Goal: Task Accomplishment & Management: Use online tool/utility

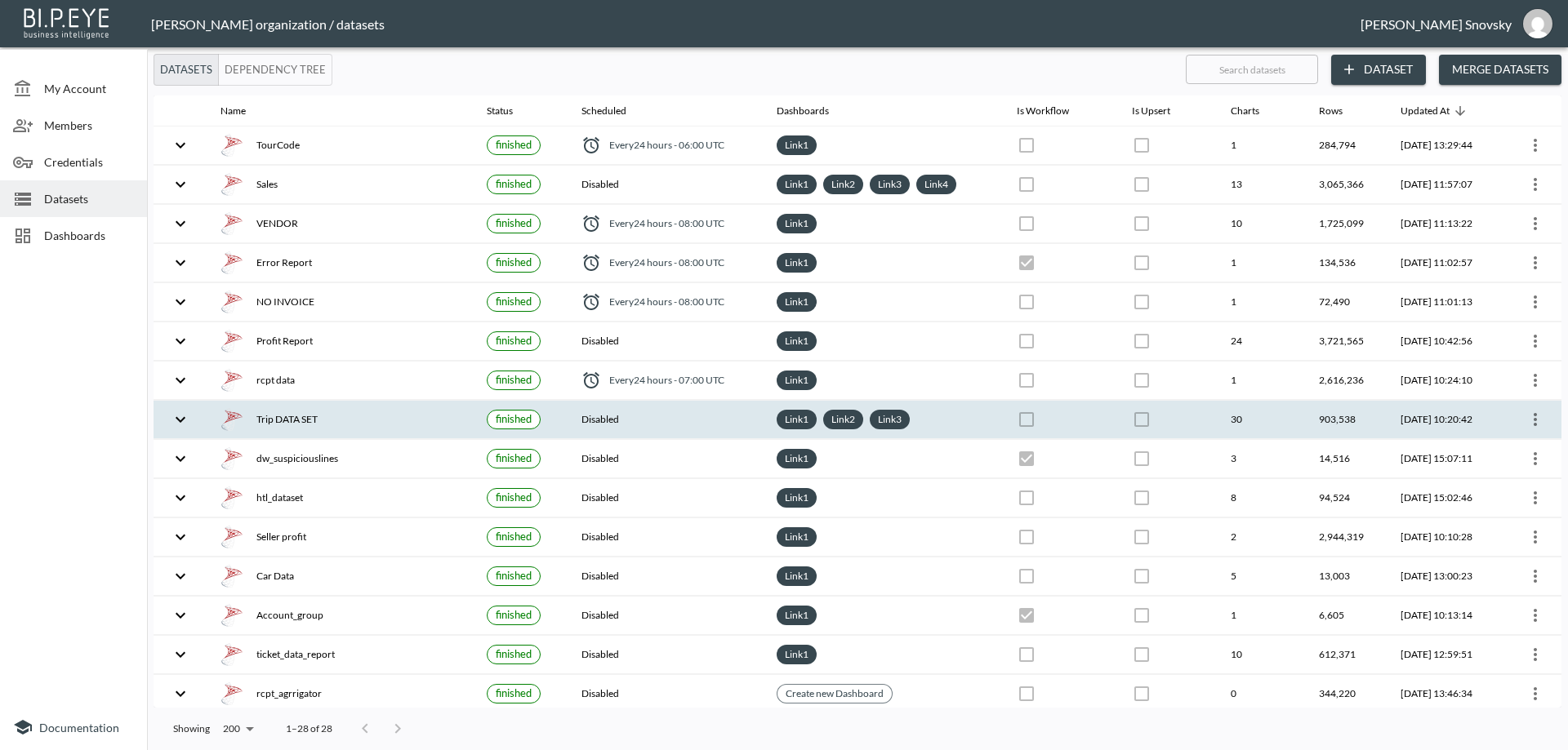
click at [311, 409] on div "Trip DATA SET" at bounding box center [341, 420] width 240 height 23
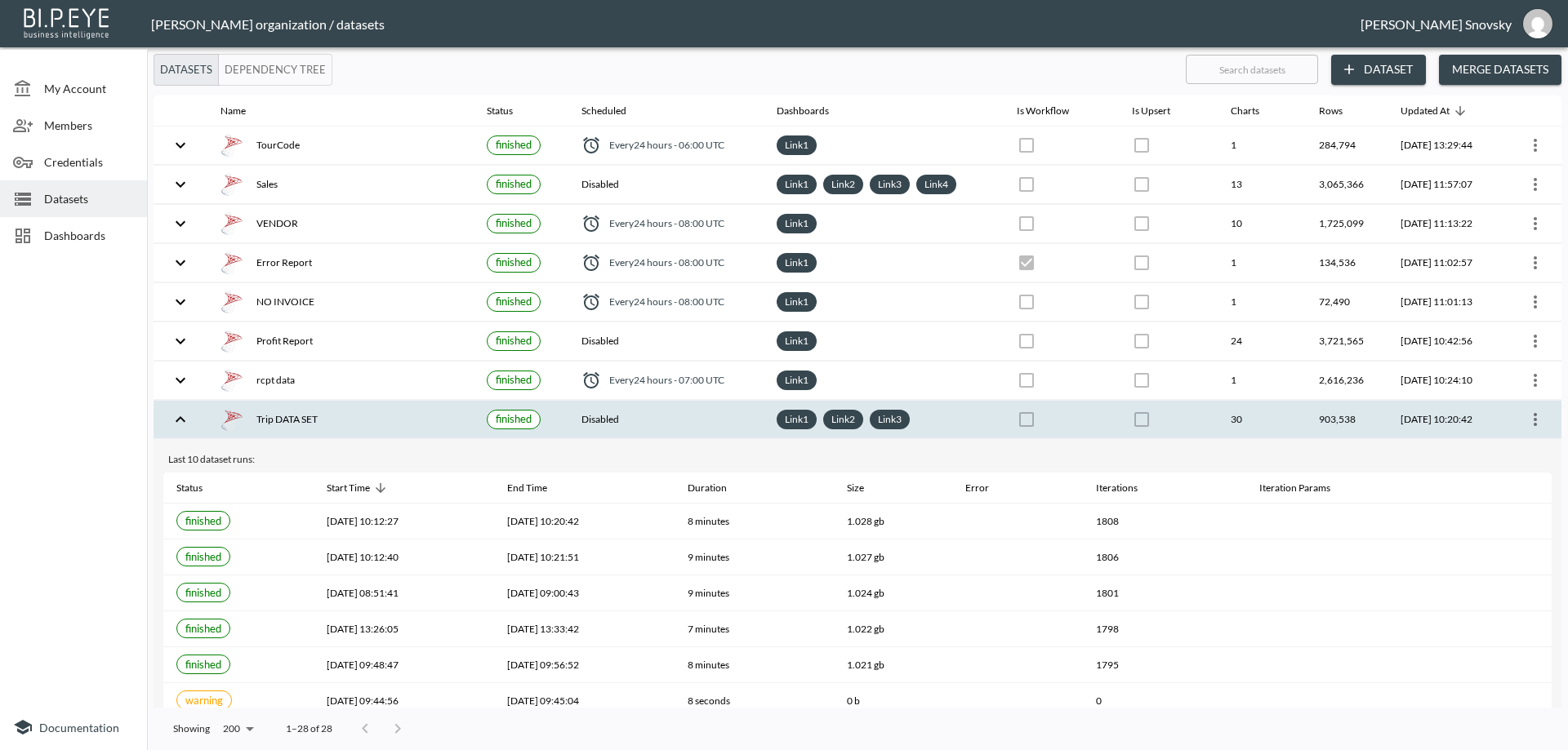
click at [1530, 422] on icon "more" at bounding box center [1535, 420] width 20 height 20
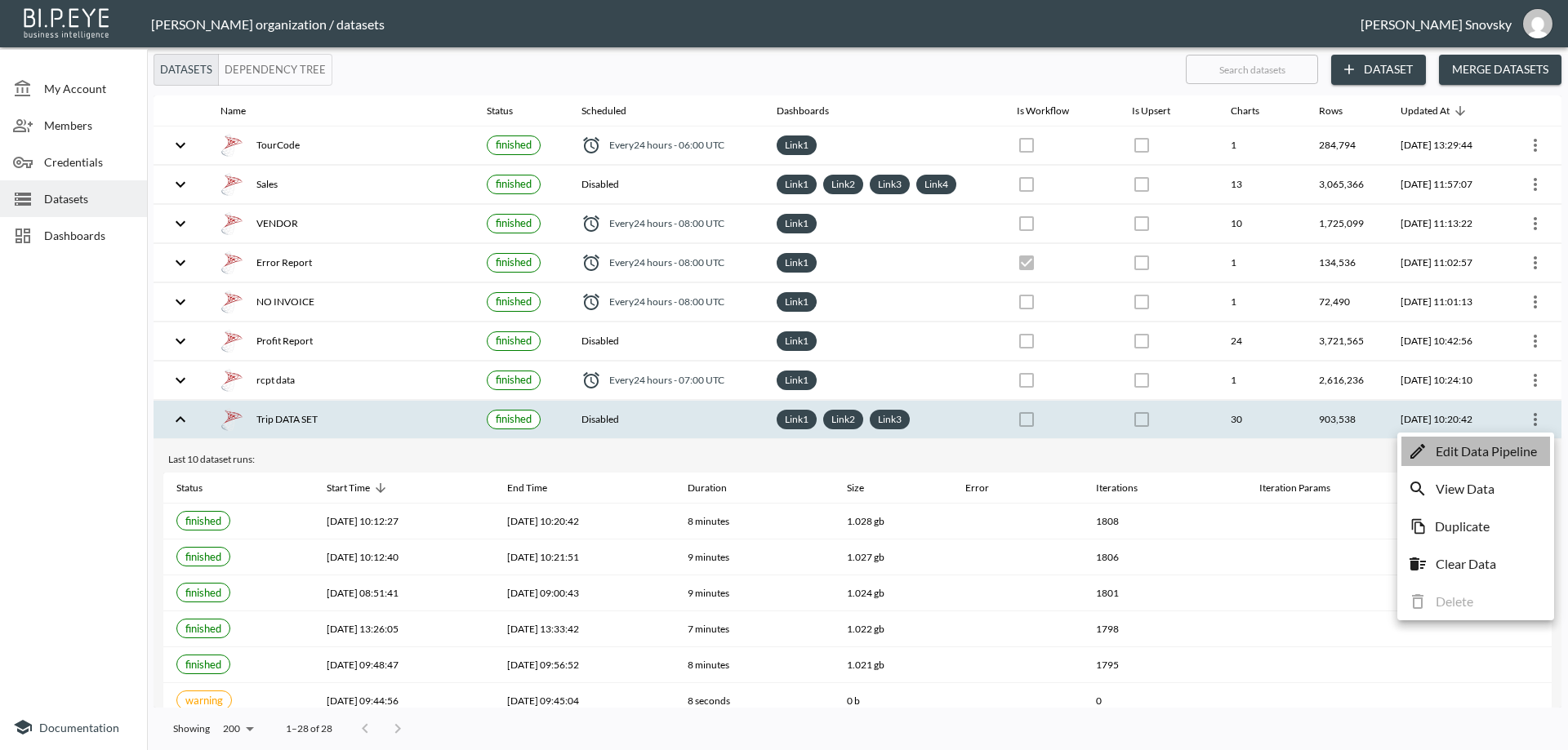
click at [1509, 455] on p "Edit Data Pipeline" at bounding box center [1486, 451] width 101 height 20
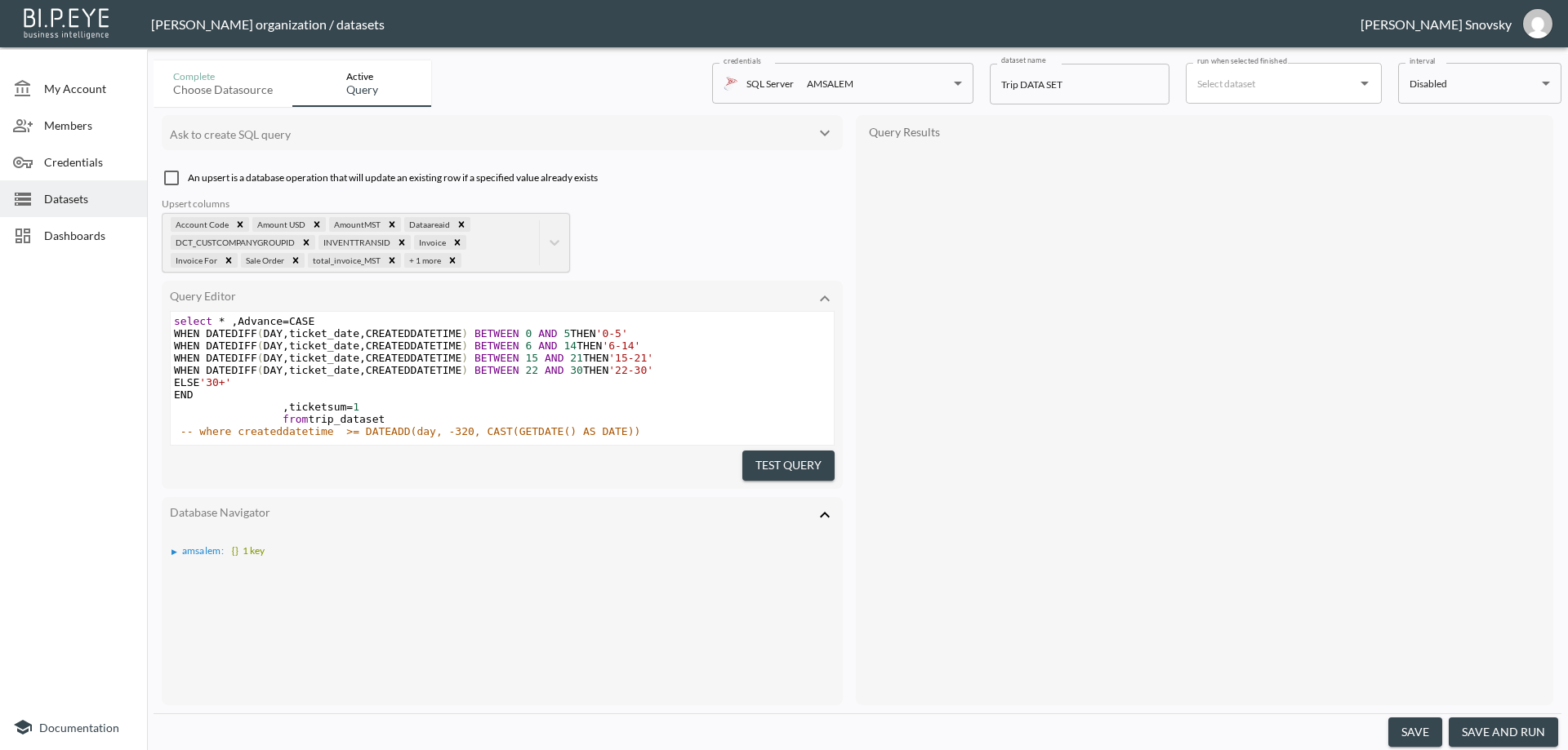
click at [1509, 727] on button "save and run" at bounding box center [1503, 732] width 109 height 30
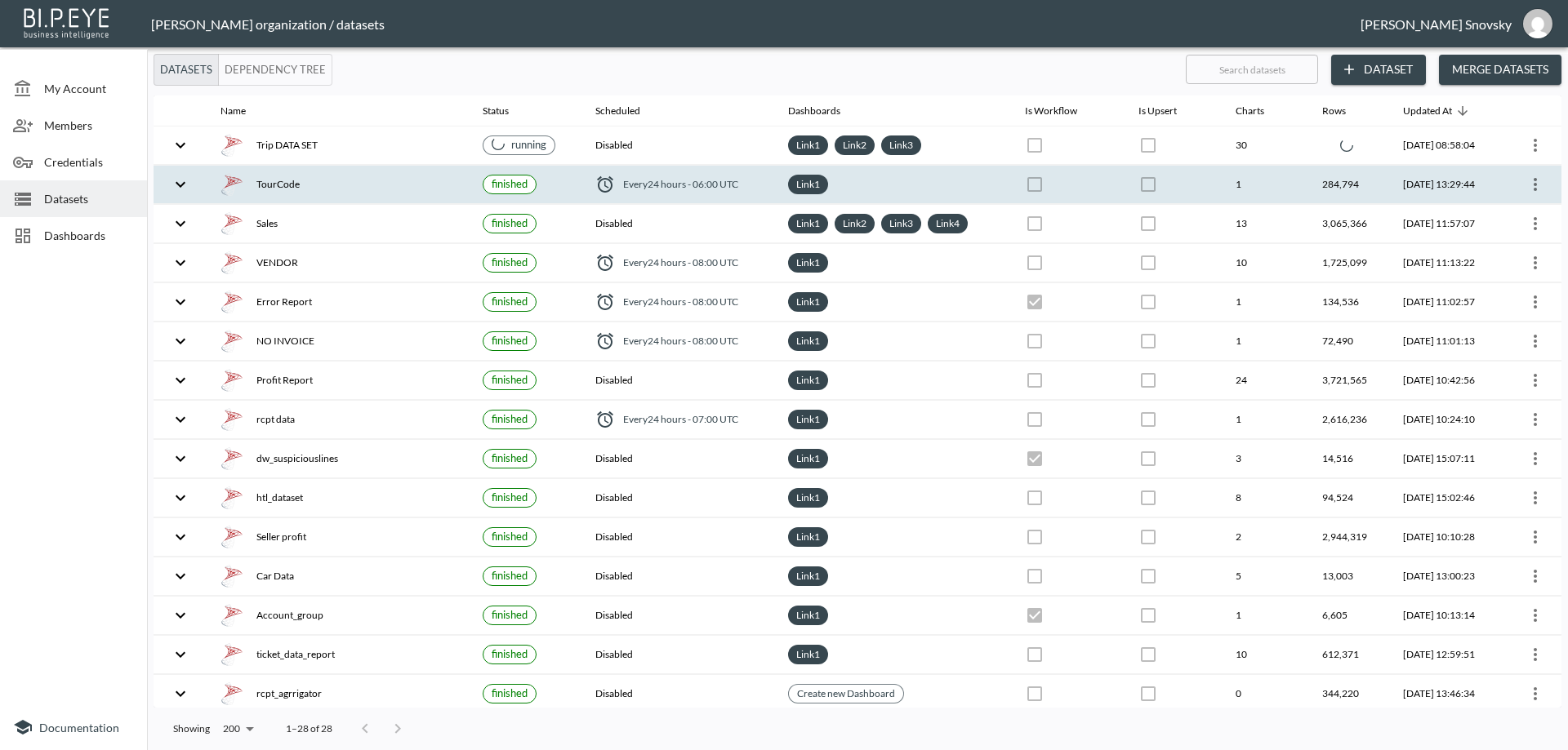
click at [1538, 196] on div at bounding box center [1532, 184] width 34 height 26
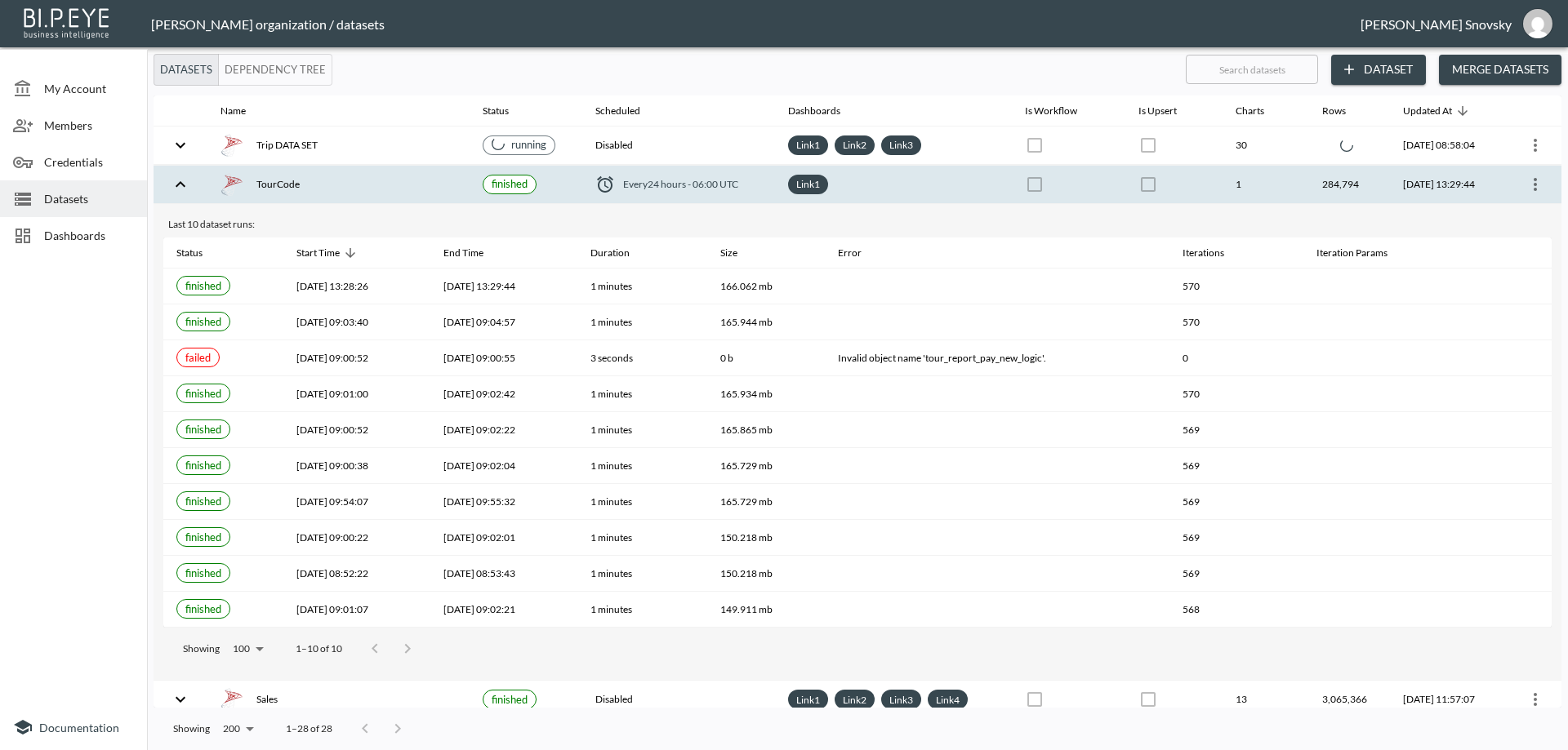
click at [1533, 190] on icon "more" at bounding box center [1535, 184] width 4 height 13
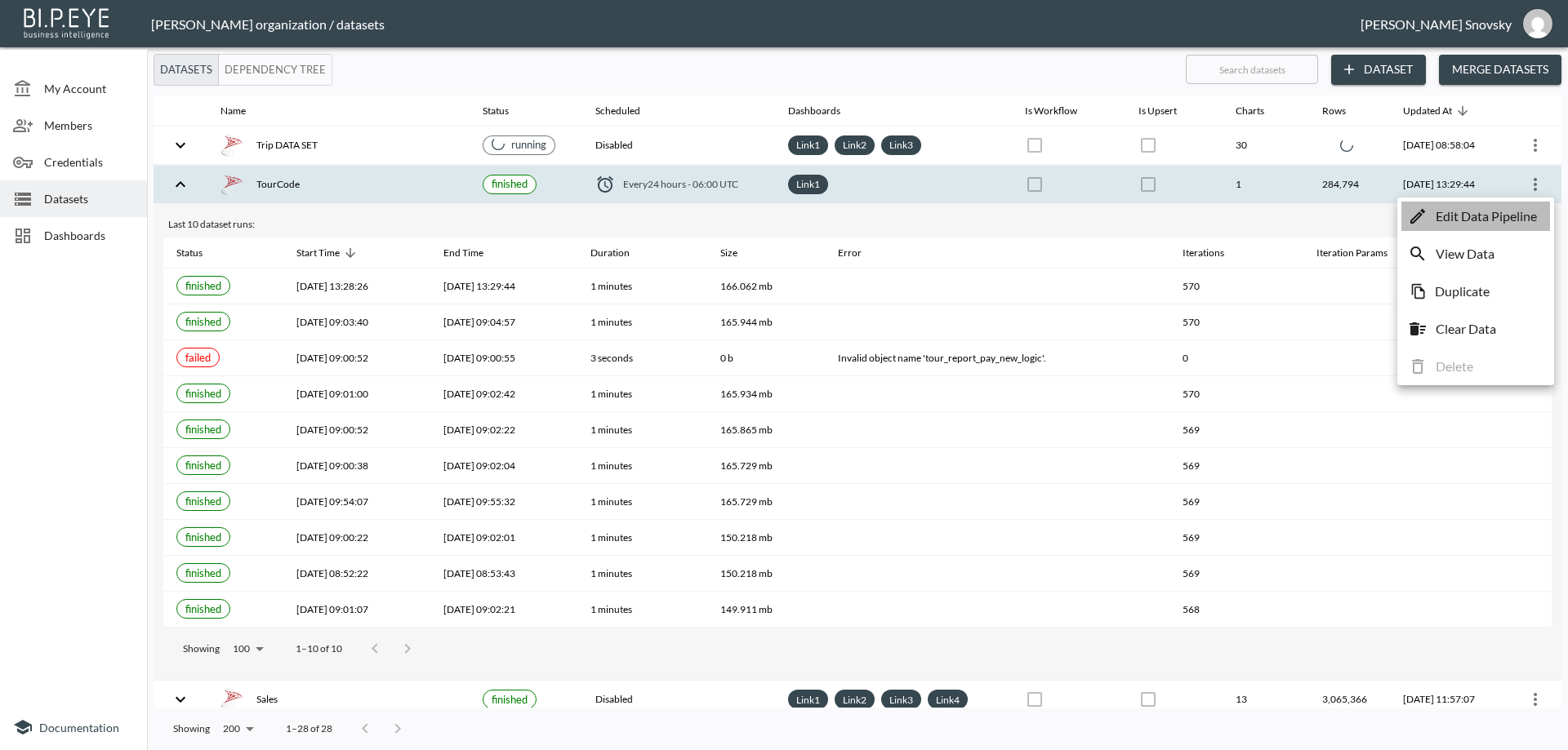
click at [1520, 221] on p "Edit Data Pipeline" at bounding box center [1486, 216] width 101 height 20
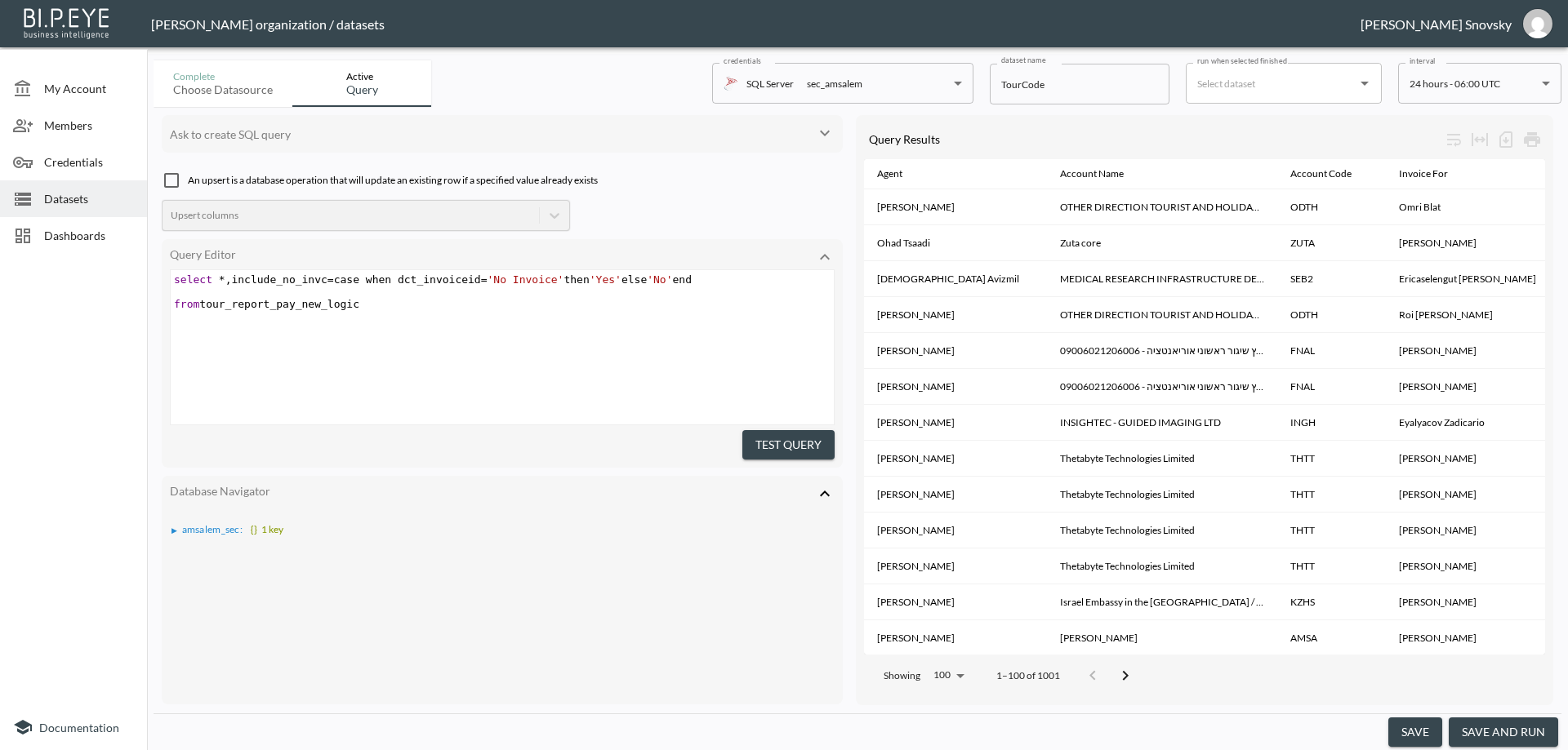
click at [1517, 737] on button "save and run" at bounding box center [1503, 732] width 109 height 30
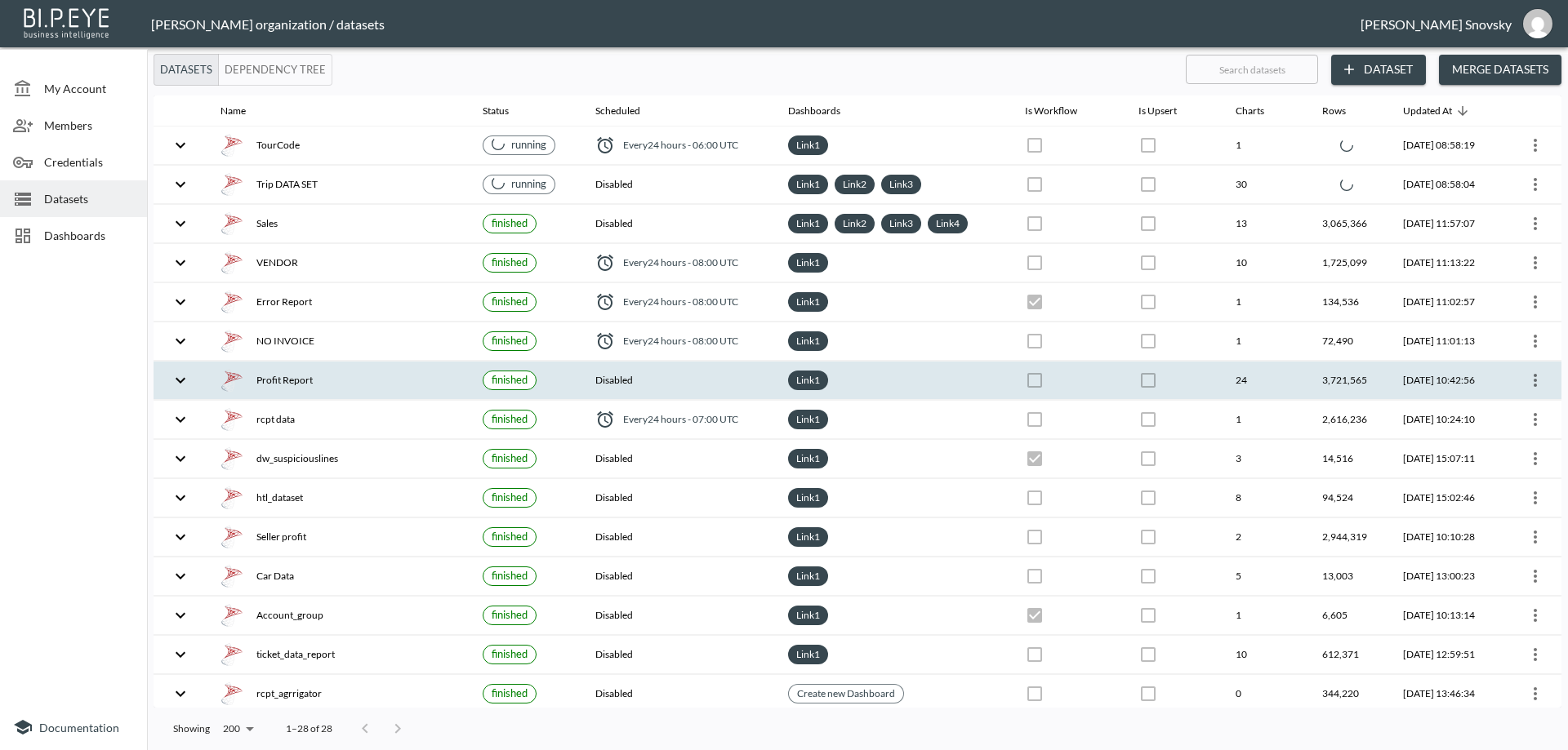
click at [1526, 381] on icon "more" at bounding box center [1535, 381] width 20 height 20
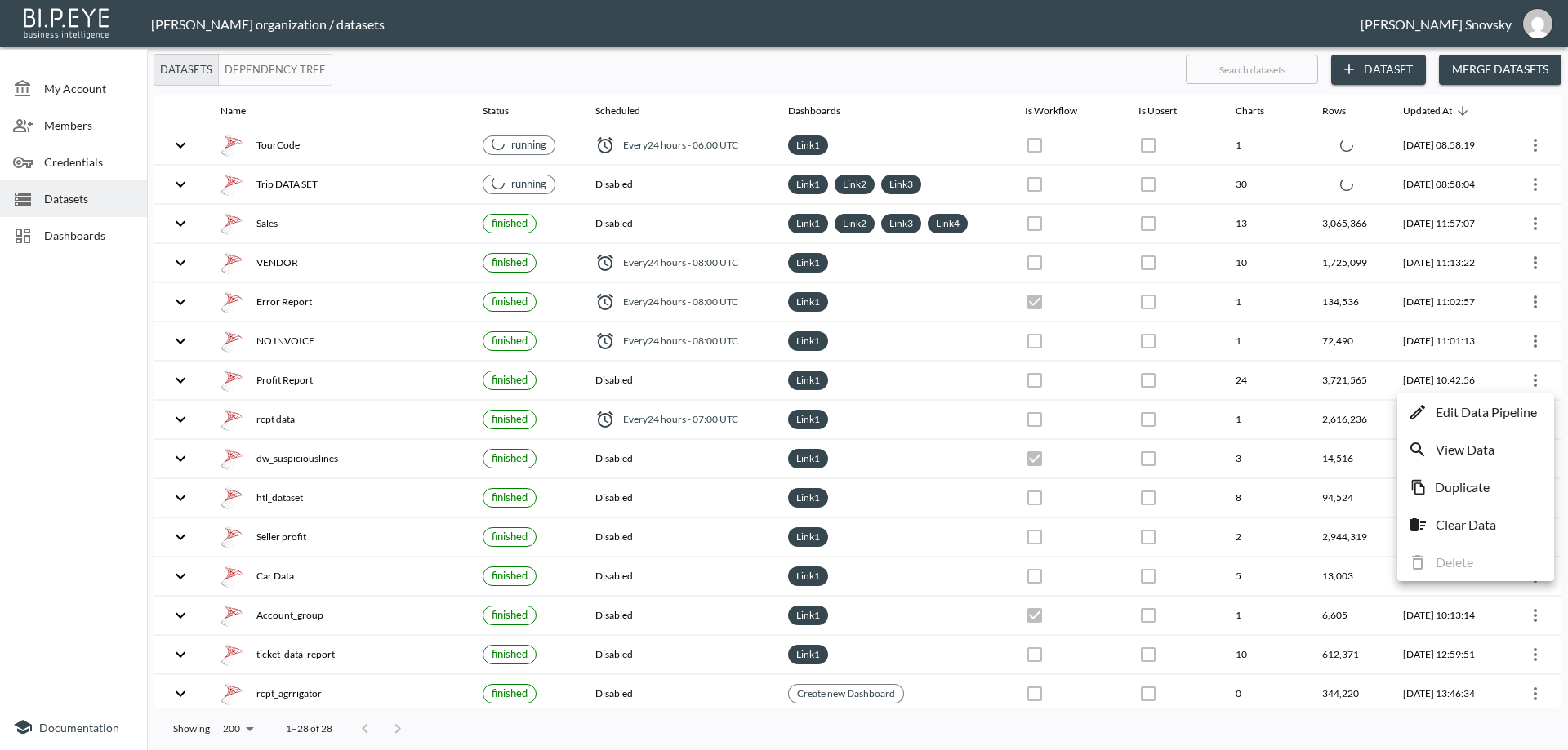
click at [1518, 407] on p "Edit Data Pipeline" at bounding box center [1486, 412] width 101 height 20
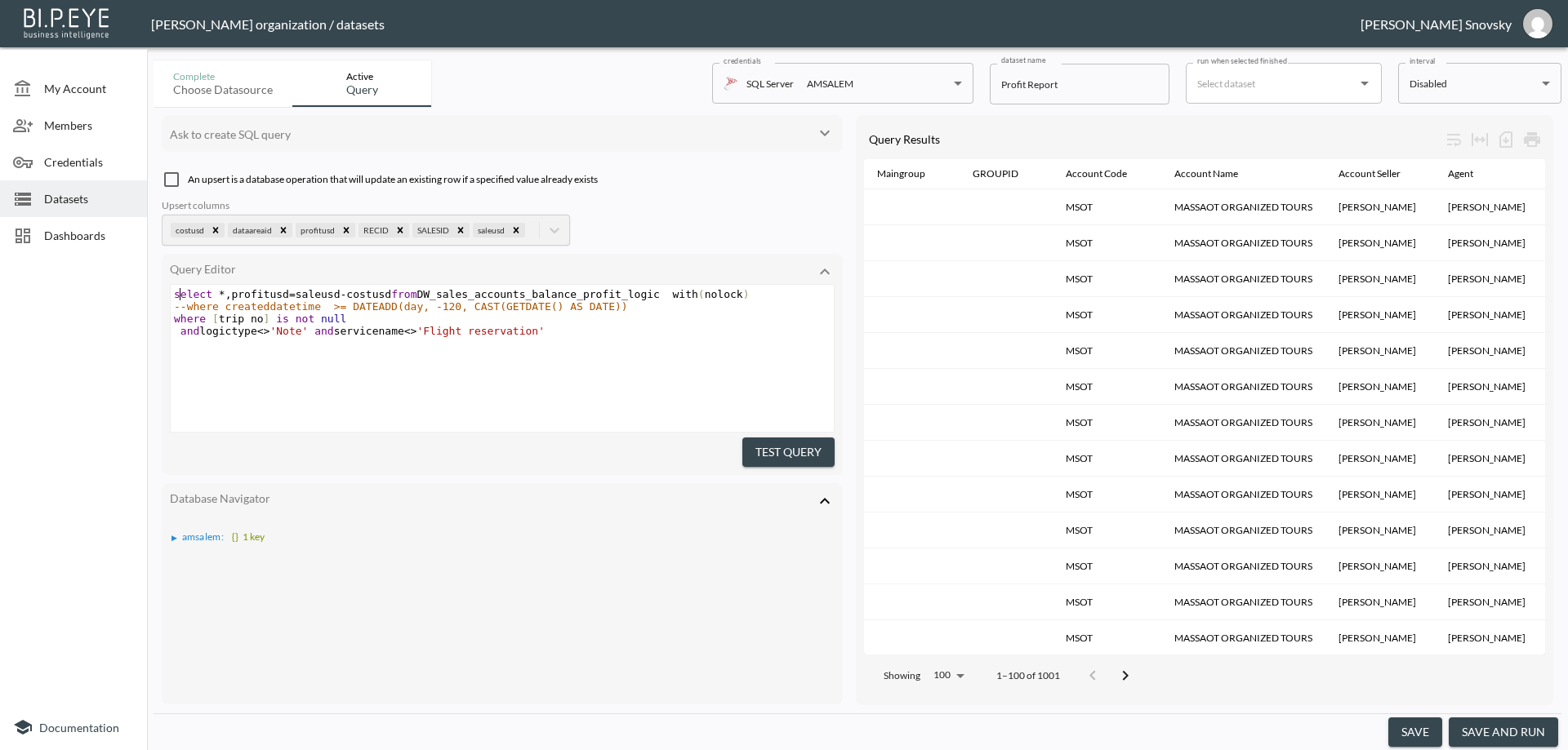
click at [179, 294] on span "select" at bounding box center [192, 294] width 38 height 12
drag, startPoint x: 174, startPoint y: 294, endPoint x: 757, endPoint y: 292, distance: 583.0
click at [757, 292] on pre "select * , profitusd = saleusd - costusd from DW_sales_accounts_balance_profit_…" at bounding box center [505, 294] width 667 height 12
type textarea "select *,profitusd=saleusd-costusd from DW_sales_accounts_balance_profit_logic …"
click at [547, 333] on pre "and logictype <> 'Note' and servicename <> 'Flight reservation'" at bounding box center [505, 331] width 667 height 12
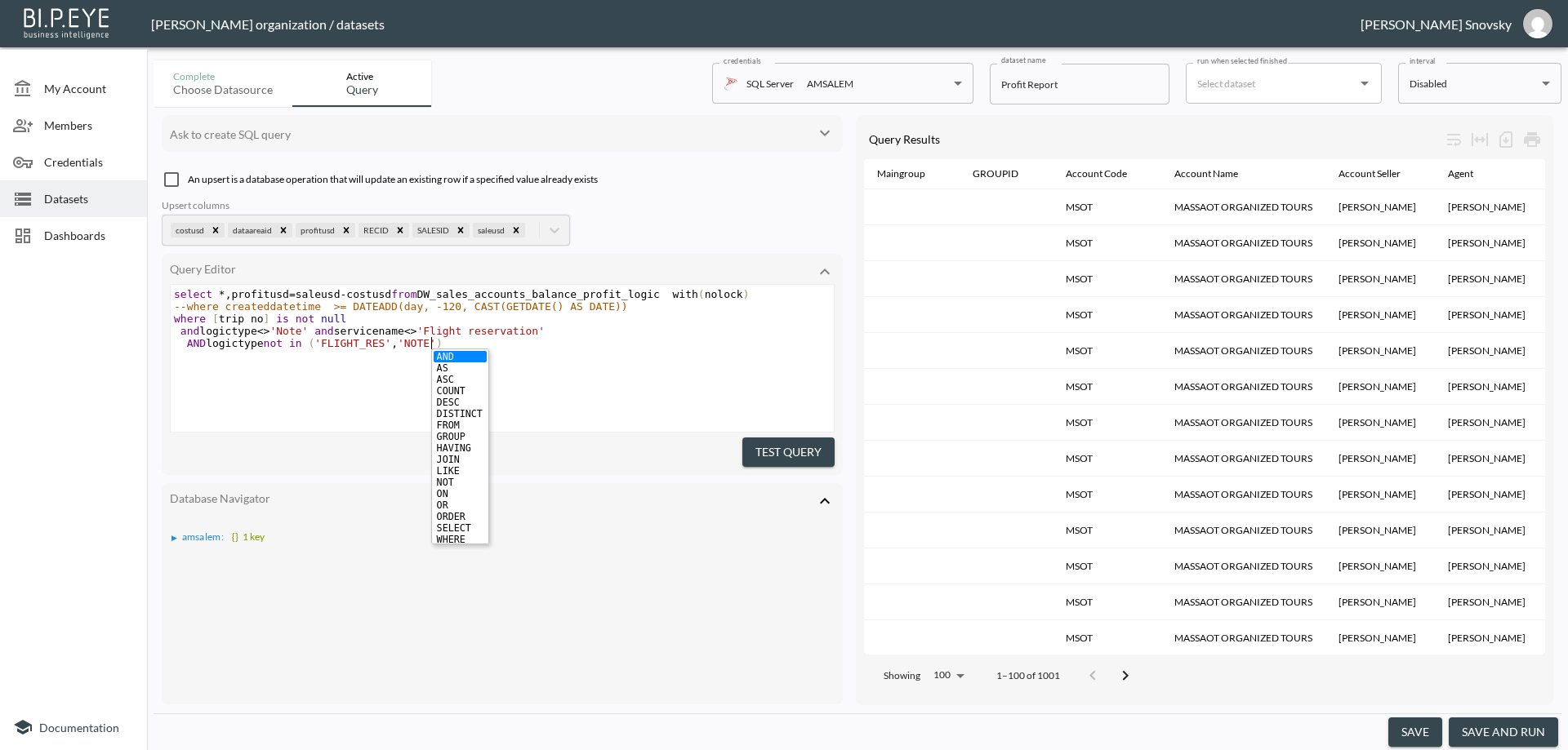
click at [352, 371] on div "x select * , profitusd = saleusd - costusd from DW_sales_accounts_balance_profi…" at bounding box center [522, 378] width 704 height 188
click at [361, 342] on span "'FLIGHT_RES'" at bounding box center [352, 343] width 77 height 12
click at [459, 343] on pre "AND logictype not in ( 'FLIGHT_RES' , 'NOTE' )" at bounding box center [505, 343] width 667 height 12
click at [422, 343] on span "'NOTE'" at bounding box center [416, 343] width 38 height 12
type textarea ",''"
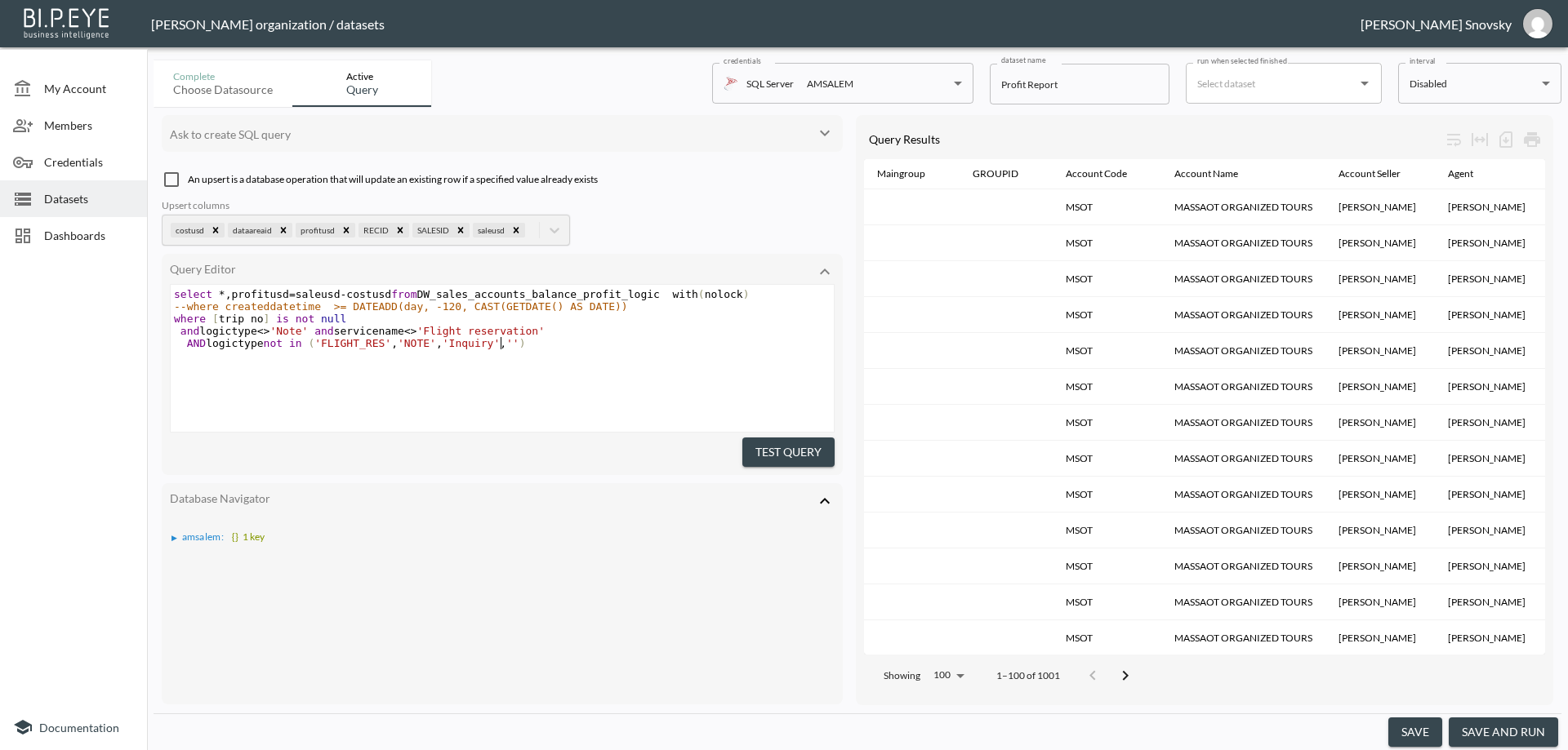
type textarea ",''"
click at [510, 344] on span "AND logictype not in ( 'FLIGHT_RES' , 'NOTE' , 'Inquiry' , '' Inq )" at bounding box center [359, 343] width 371 height 12
type textarea "Inq"
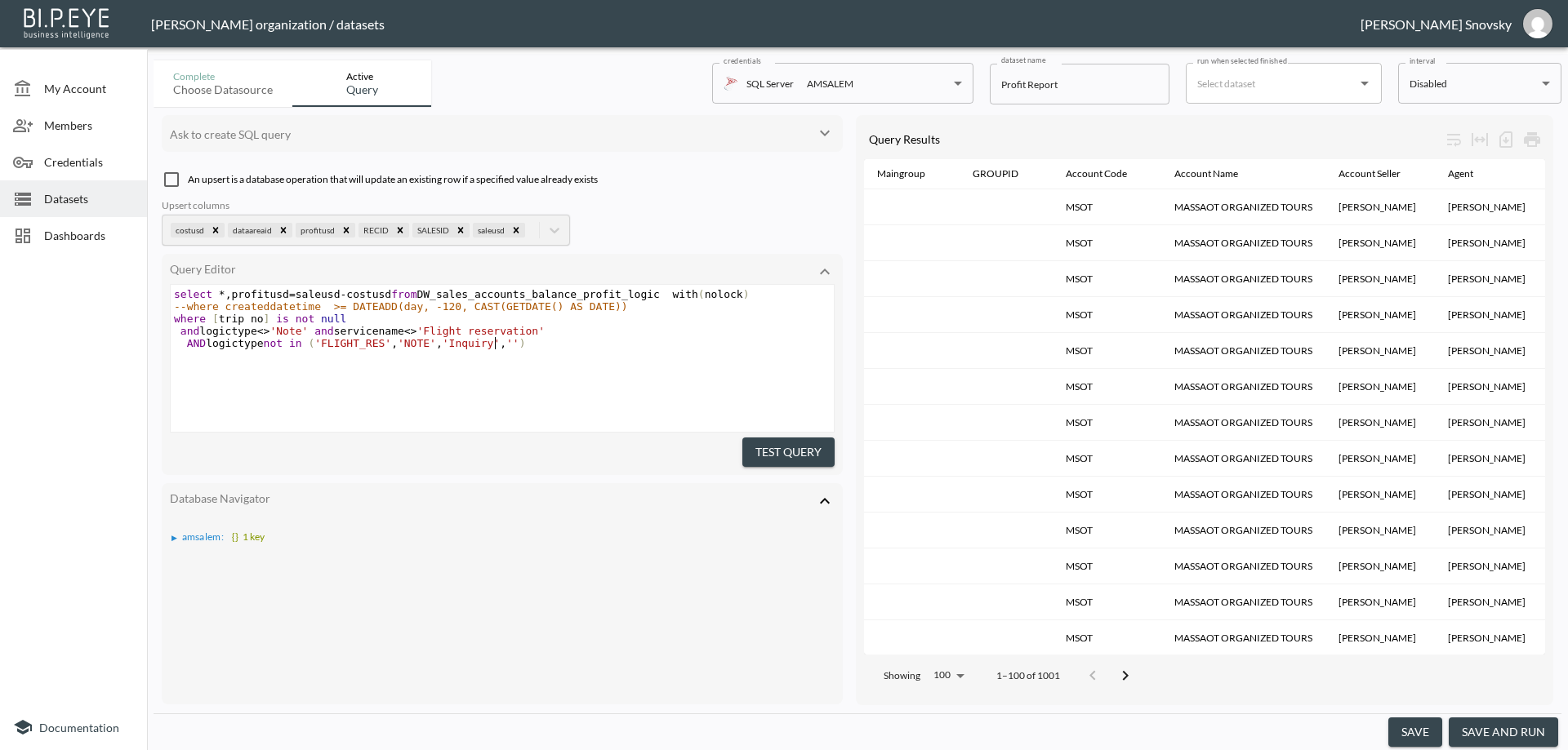
click at [506, 344] on span "''" at bounding box center [513, 343] width 13 height 12
click at [1520, 722] on button "save and run" at bounding box center [1503, 732] width 109 height 30
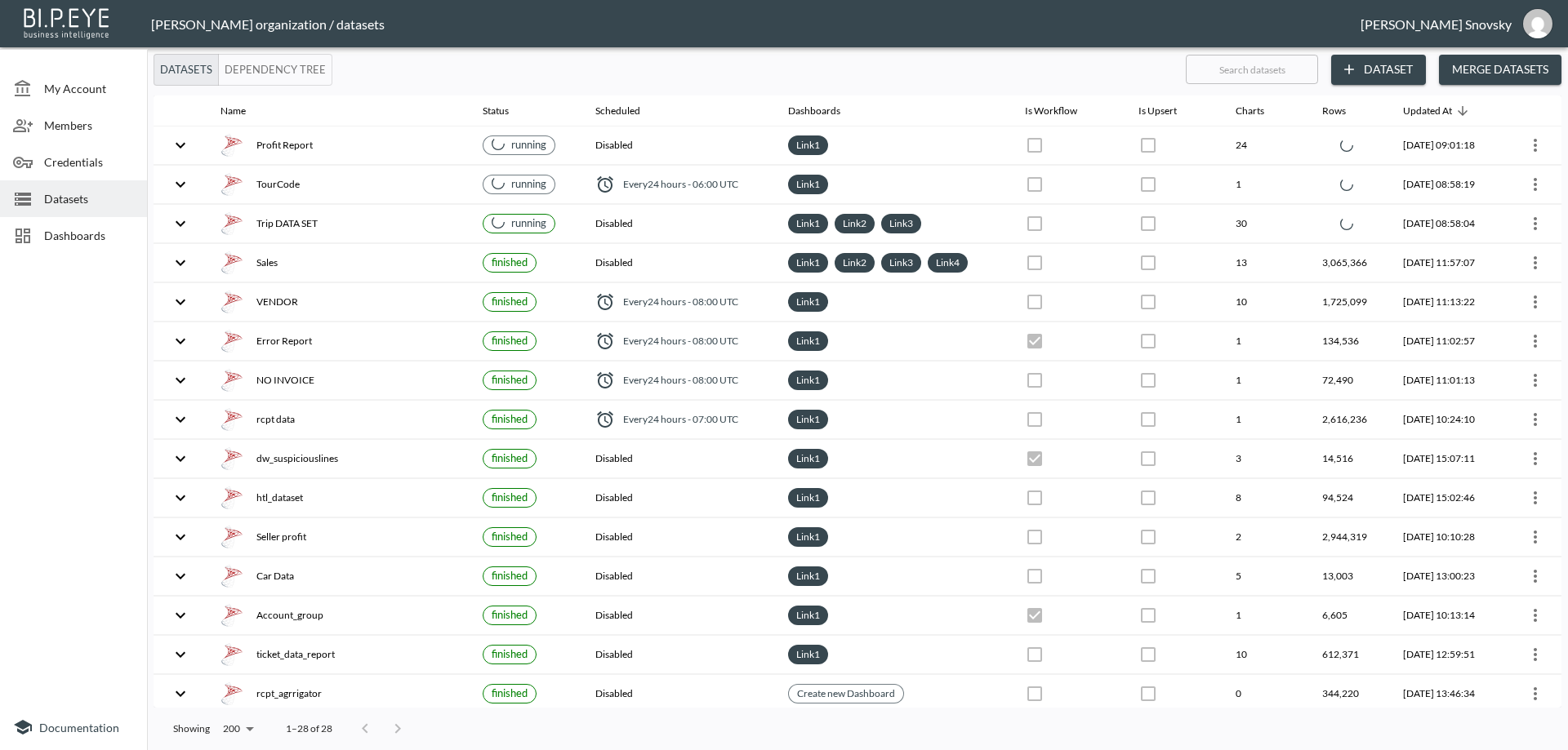
checkbox input "false"
checkbox input "true"
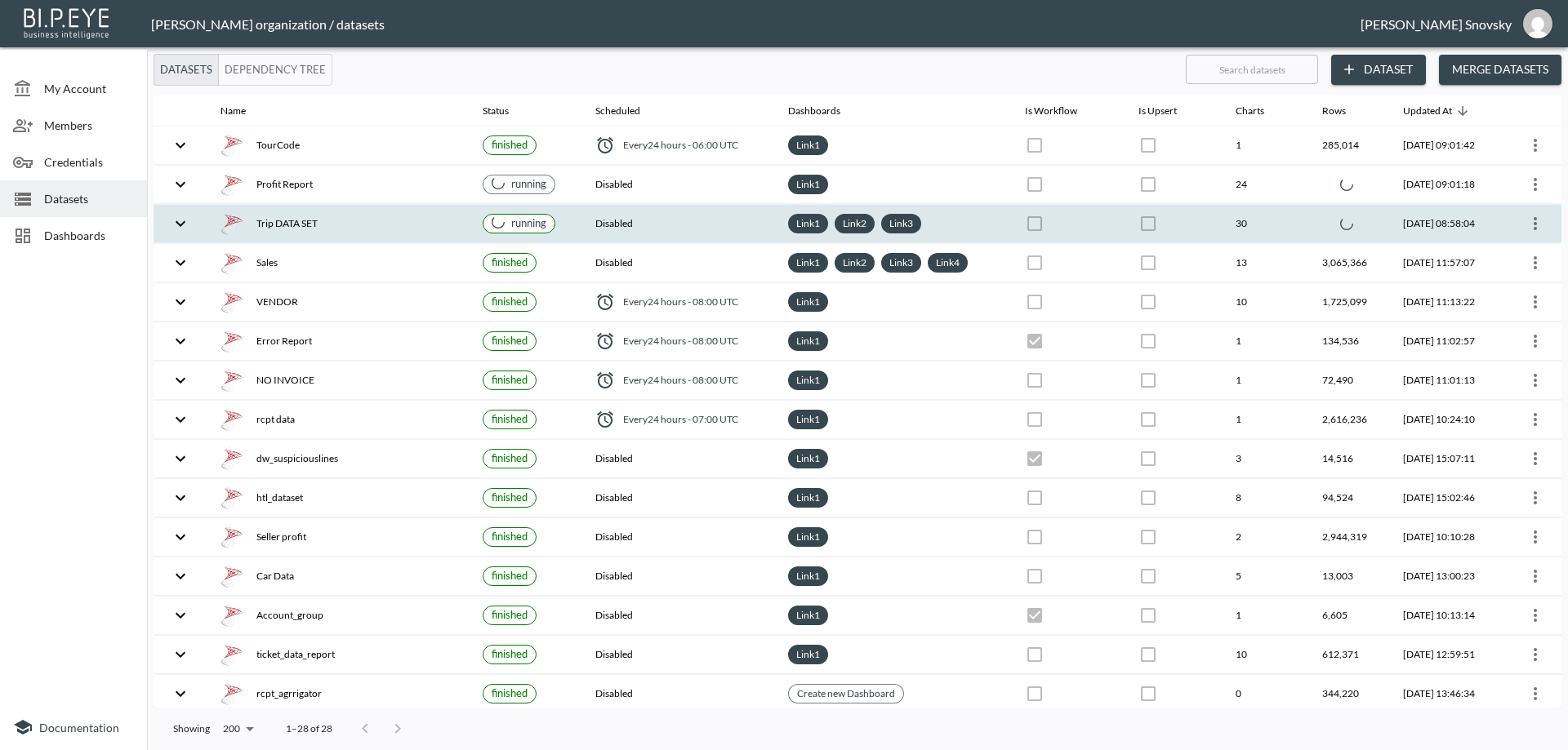
click at [426, 231] on div "Trip DATA SET" at bounding box center [338, 224] width 236 height 23
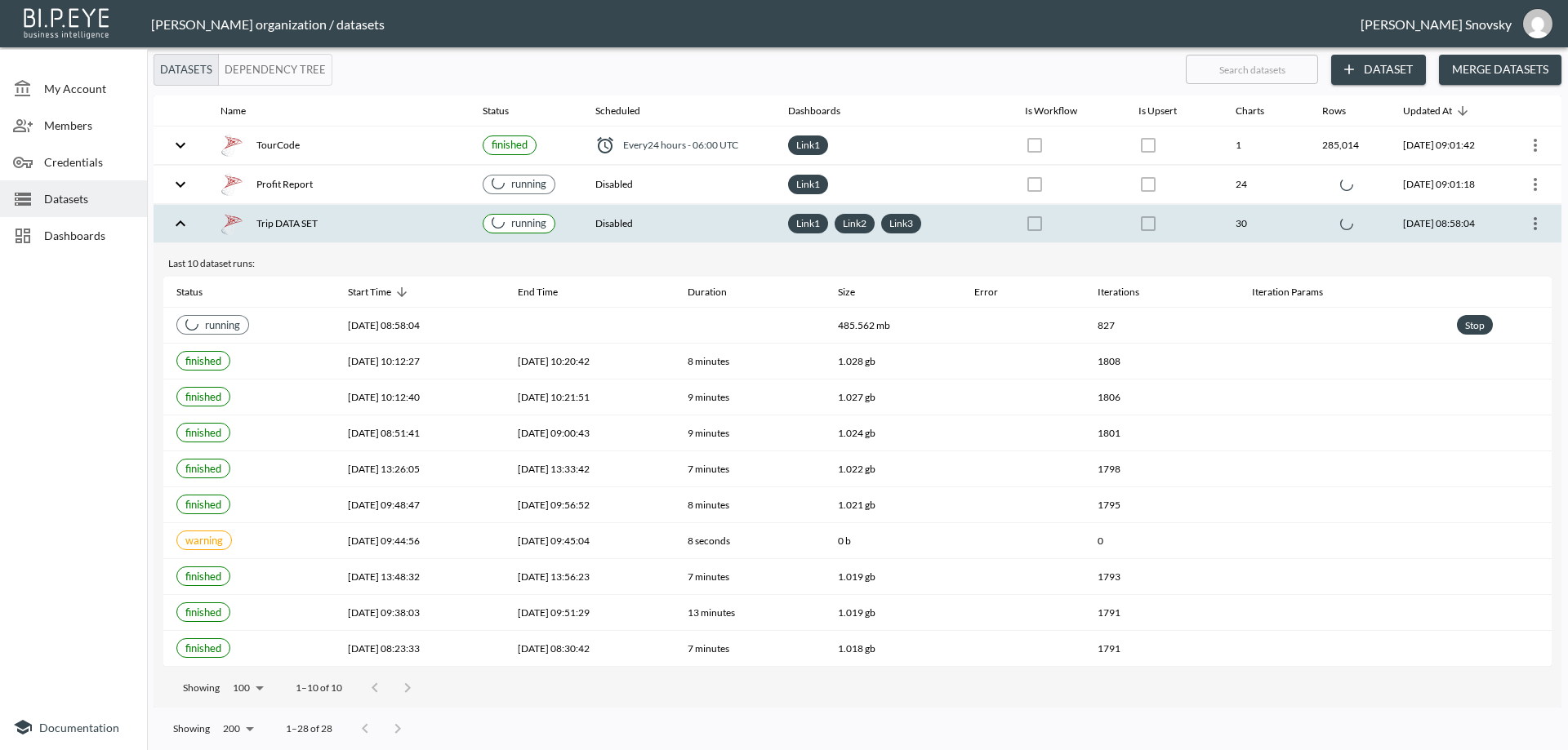
click at [385, 213] on div "Trip DATA SET" at bounding box center [338, 224] width 236 height 23
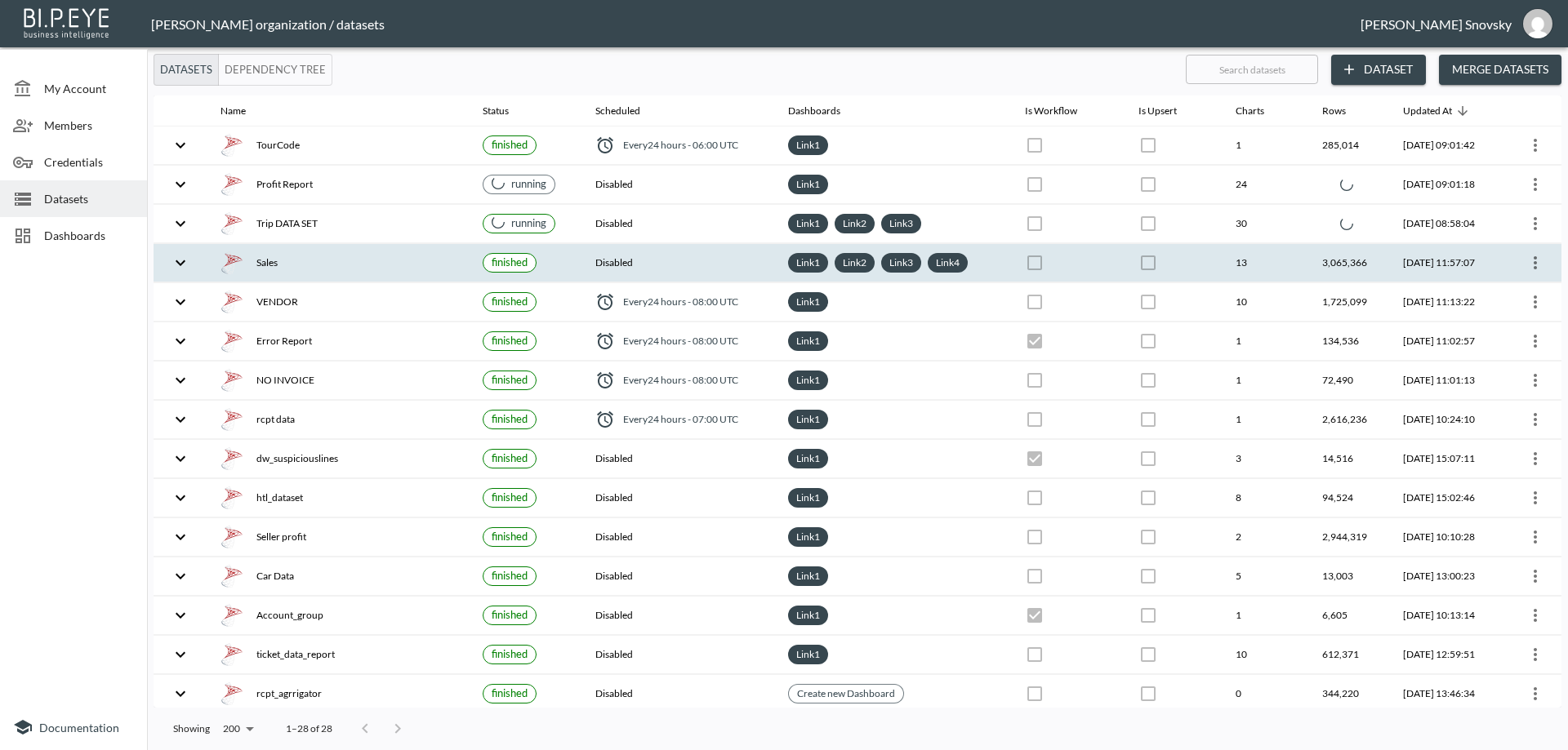
click at [1525, 262] on icon "more" at bounding box center [1535, 262] width 20 height 20
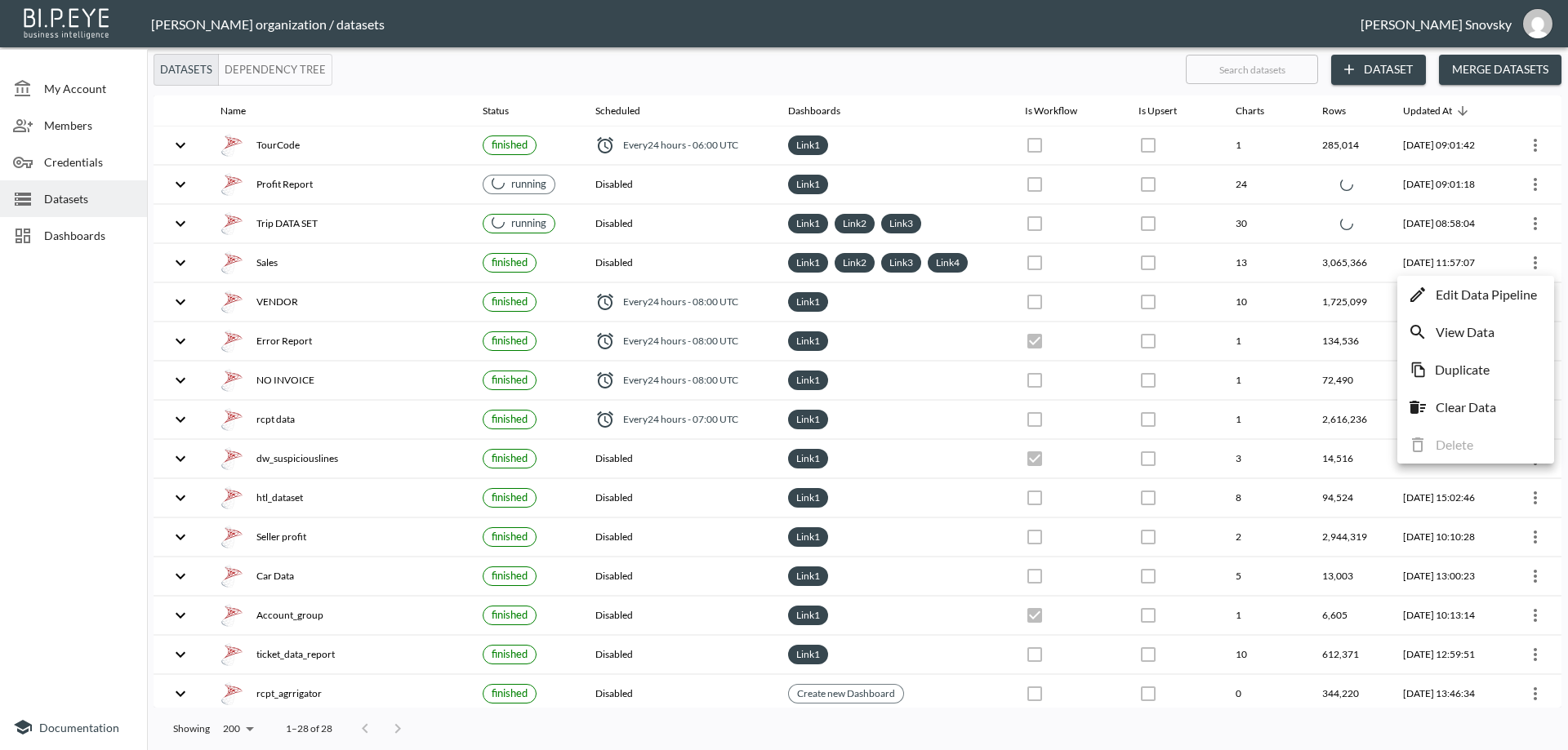
click at [1501, 294] on p "Edit Data Pipeline" at bounding box center [1486, 294] width 101 height 20
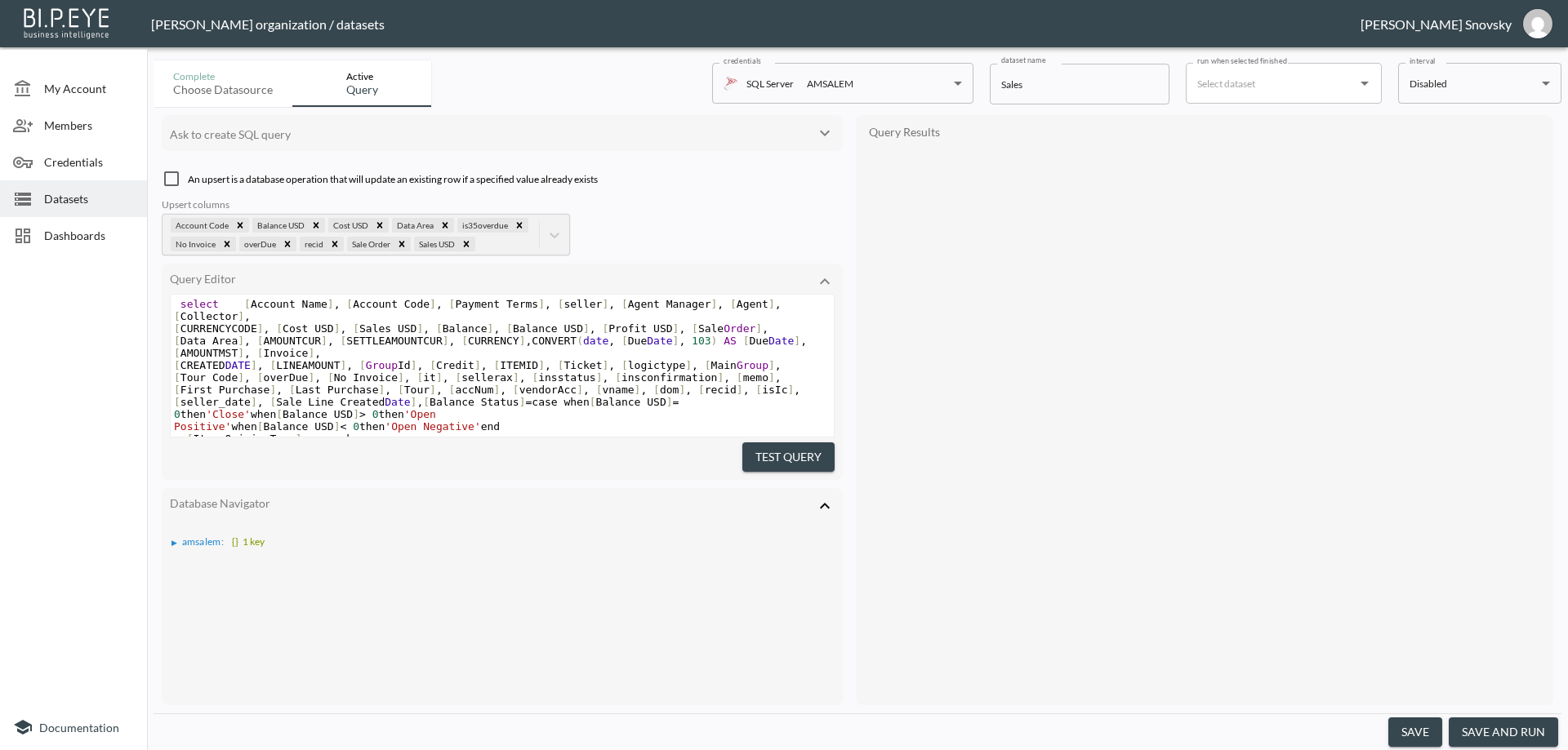
click at [584, 383] on span "[ First Purchase ] , [ Last Purchase ] , [ Tour ] , [ accNum ] , [ vendorAcc ] …" at bounding box center [489, 390] width 633 height 12
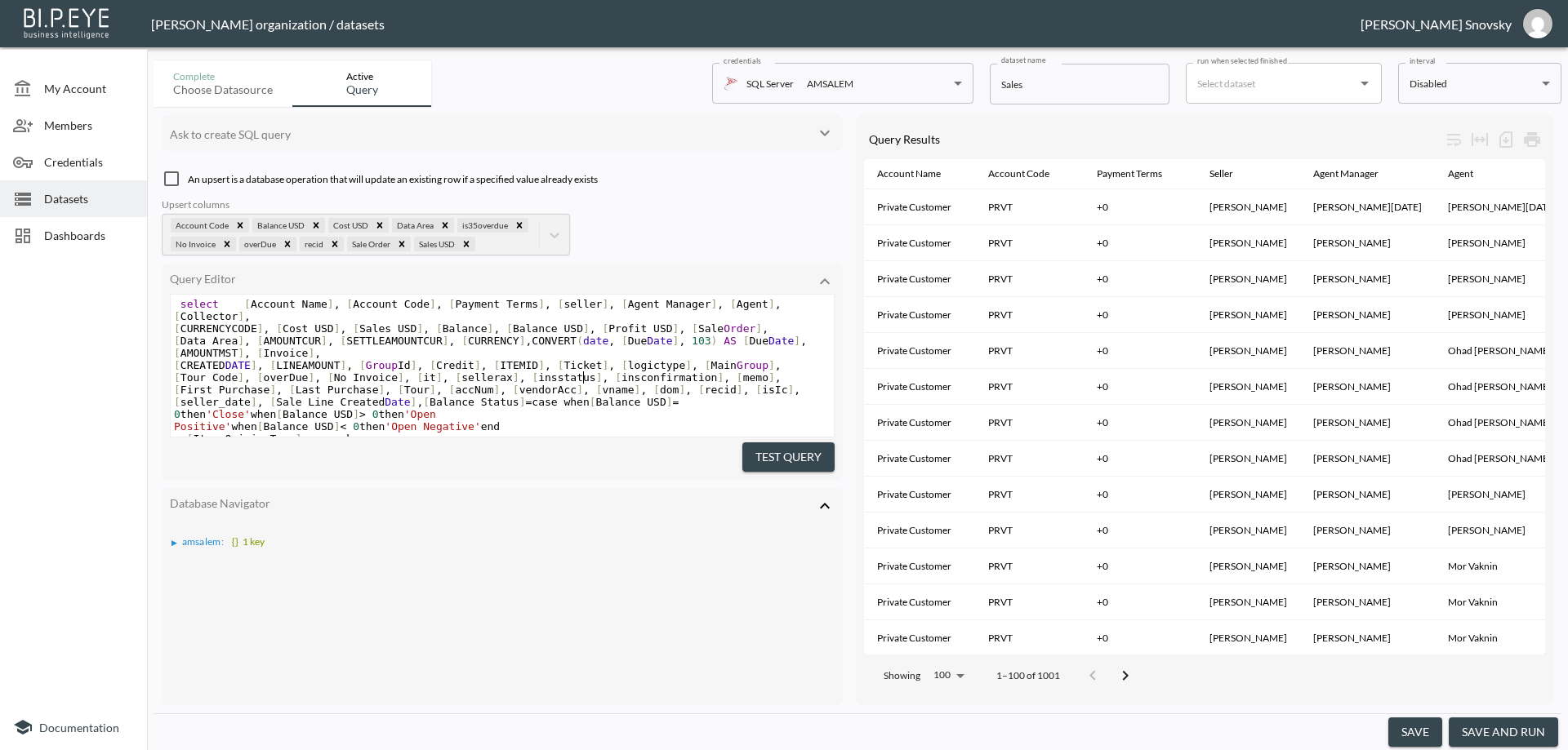
scroll to position [125, 0]
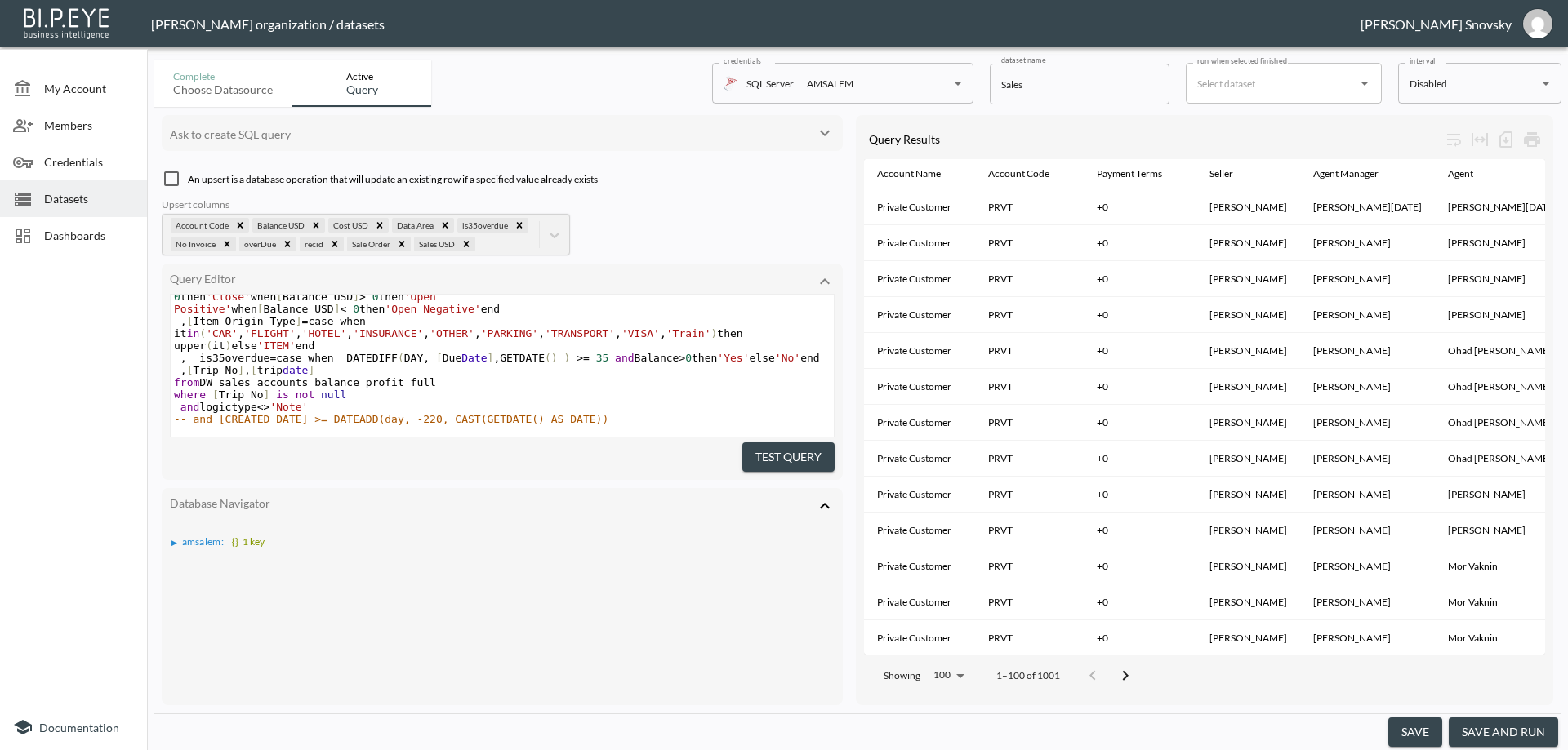
click at [315, 400] on span "and logictype <> 'Note'" at bounding box center [247, 407] width 147 height 12
drag, startPoint x: 236, startPoint y: 385, endPoint x: 335, endPoint y: 382, distance: 99.0
click at [335, 382] on div "Query Editor xxxxxxxxxx select [ Account Name ] , [ Account Code ] , [ Payment …" at bounding box center [502, 371] width 681 height 216
drag, startPoint x: 217, startPoint y: 385, endPoint x: 308, endPoint y: 385, distance: 91.0
click at [308, 385] on div "Query Editor xxxxxxxxxx select [ Account Name ] , [ Account Code ] , [ Payment …" at bounding box center [502, 371] width 681 height 216
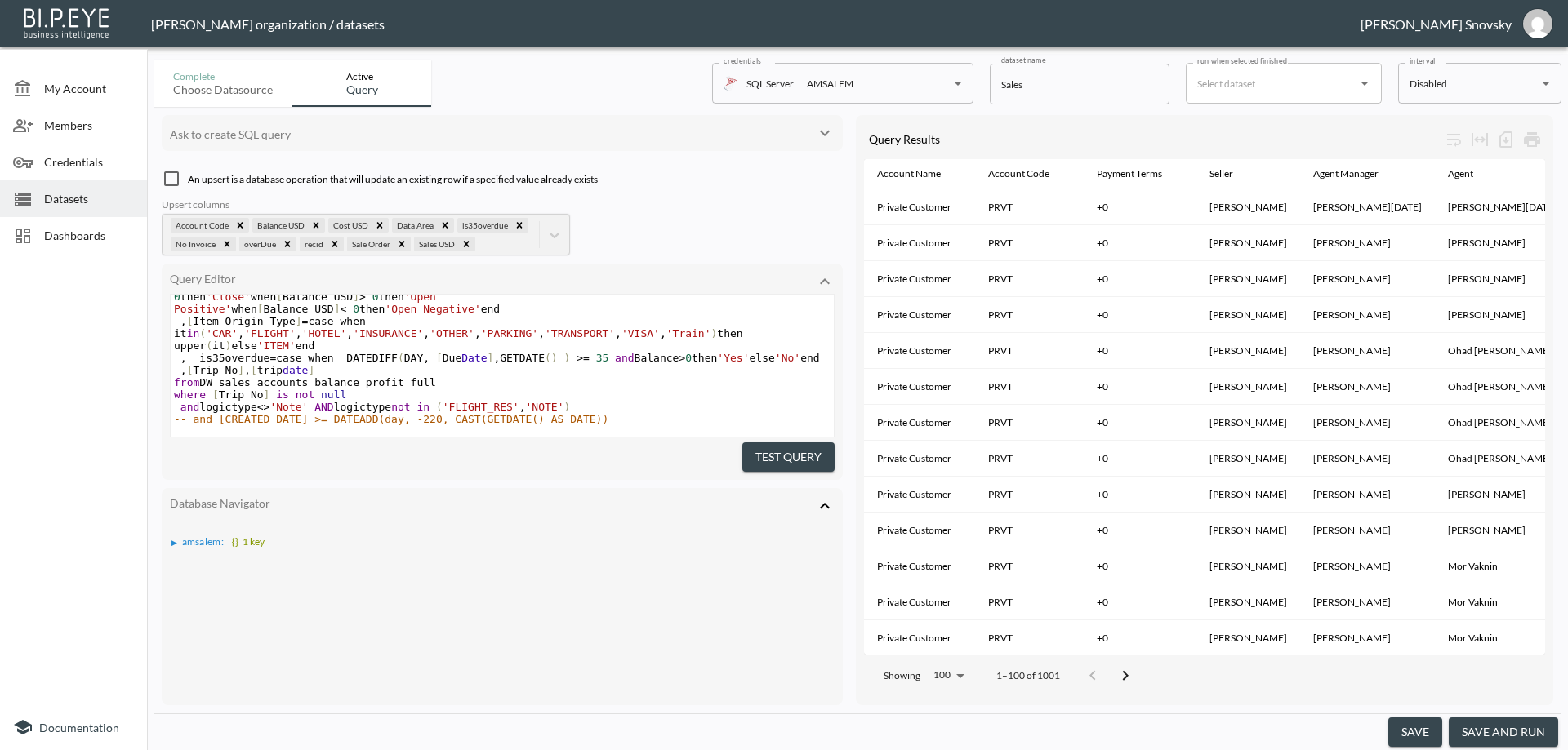
click at [336, 400] on span "and logictype <> 'Note' AND logictype not in ( 'FLIGHT_RES' , 'NOTE' )" at bounding box center [375, 407] width 402 height 12
drag, startPoint x: 241, startPoint y: 389, endPoint x: 232, endPoint y: 395, distance: 10.8
click at [176, 400] on span "and logictype <> 'Note' AND logictype not in ( 'FLIGHT_RES' , 'NOTE' )" at bounding box center [375, 407] width 402 height 12
type textarea "and logictype <>'Note'"
drag, startPoint x: 179, startPoint y: 398, endPoint x: 244, endPoint y: 333, distance: 91.9
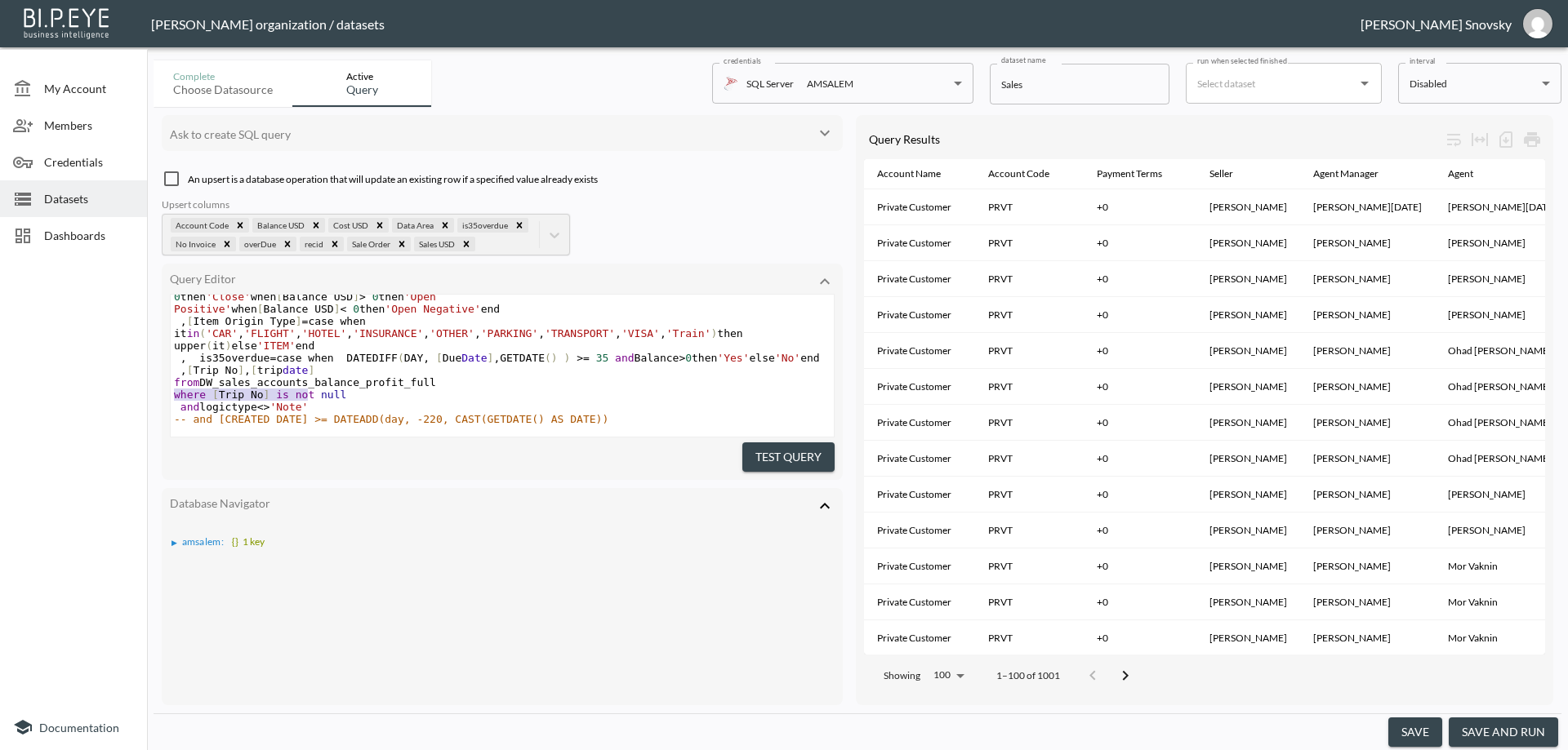
click at [312, 400] on span "and logictype <> 'Note'" at bounding box center [247, 407] width 147 height 12
type textarea "and logictype <>'Note'"
type textarea "."
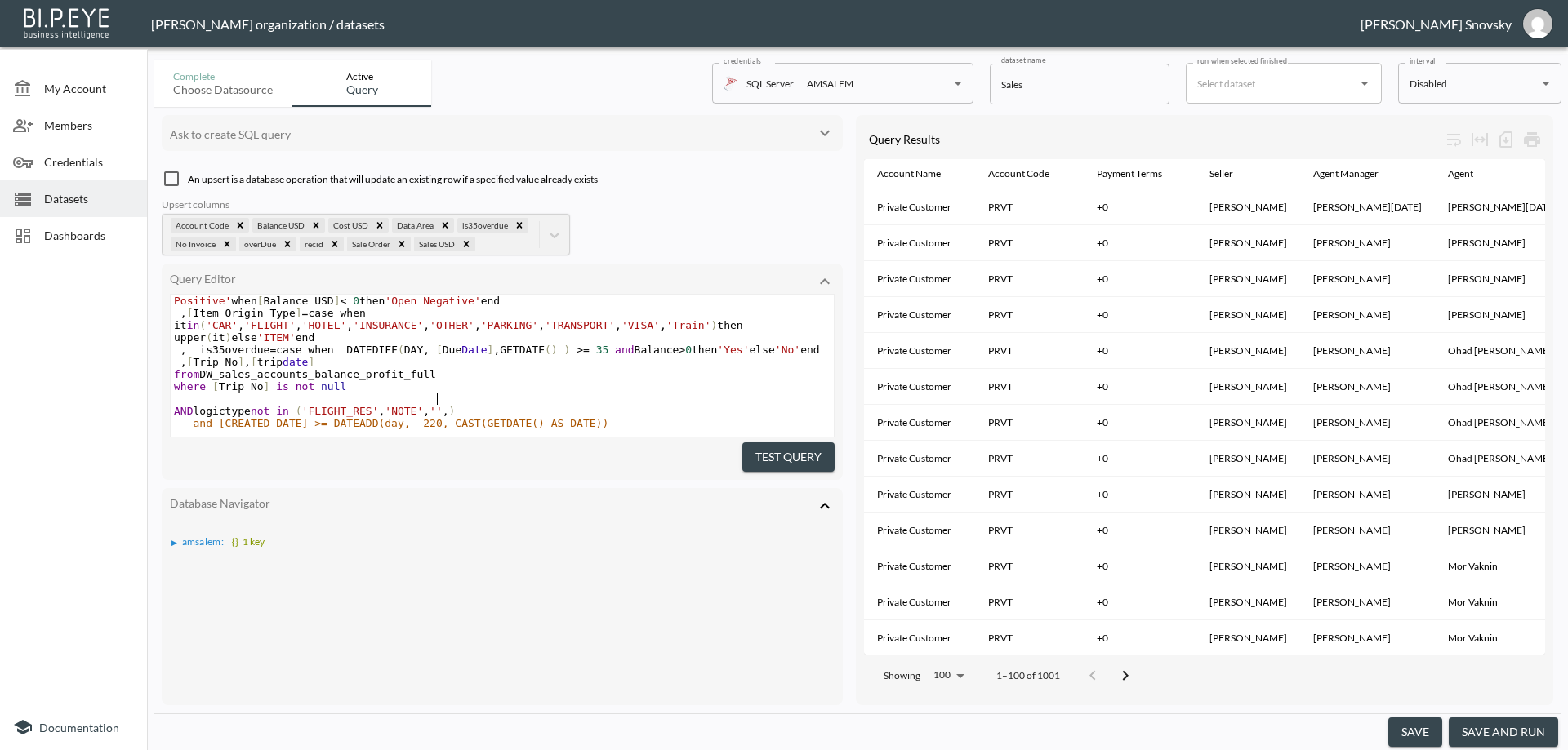
type textarea ",'',''"
click at [468, 407] on span "''" at bounding box center [474, 411] width 13 height 12
click at [518, 395] on pre "​" at bounding box center [502, 399] width 663 height 12
click at [766, 456] on button "Test Query" at bounding box center [788, 457] width 93 height 30
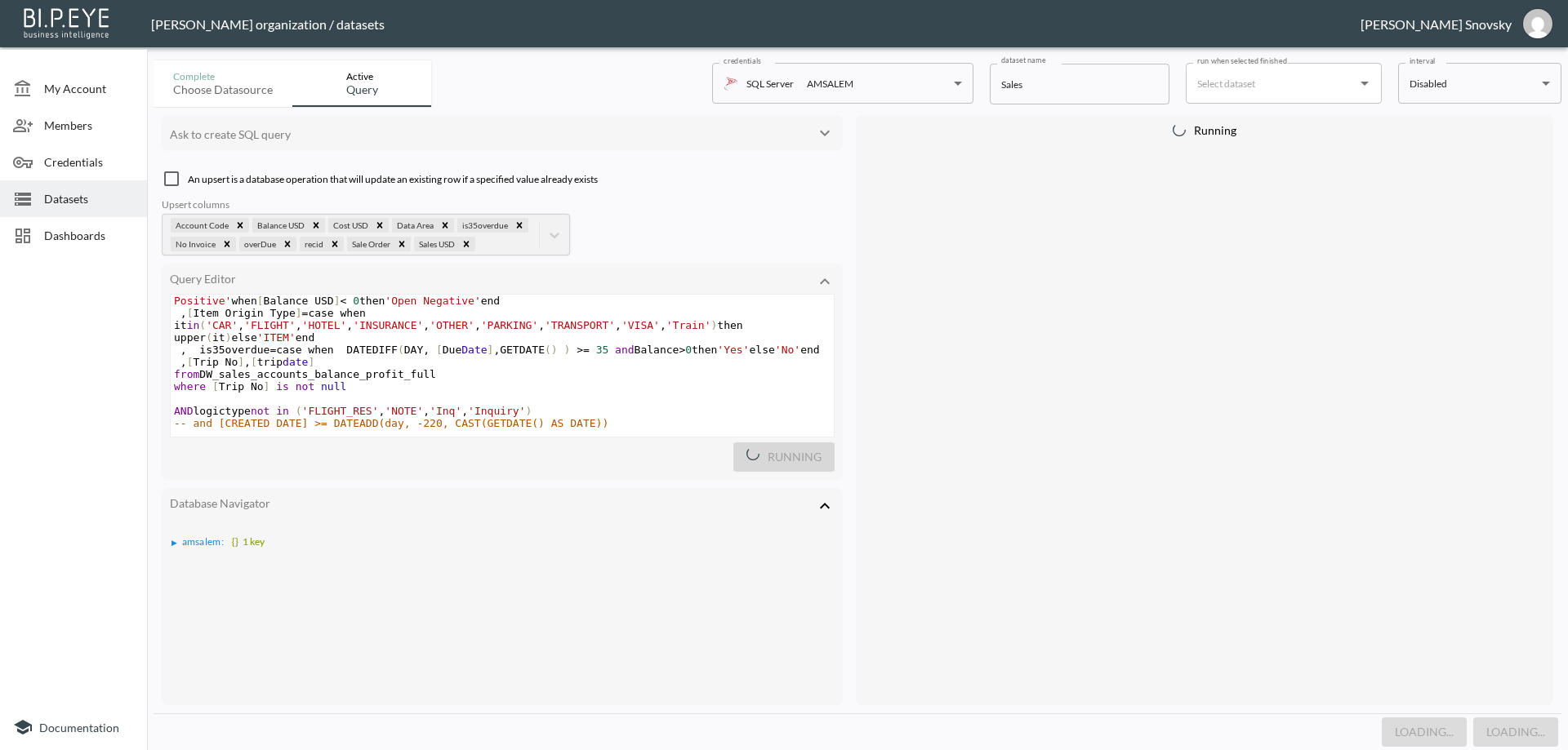
scroll to position [0, 35]
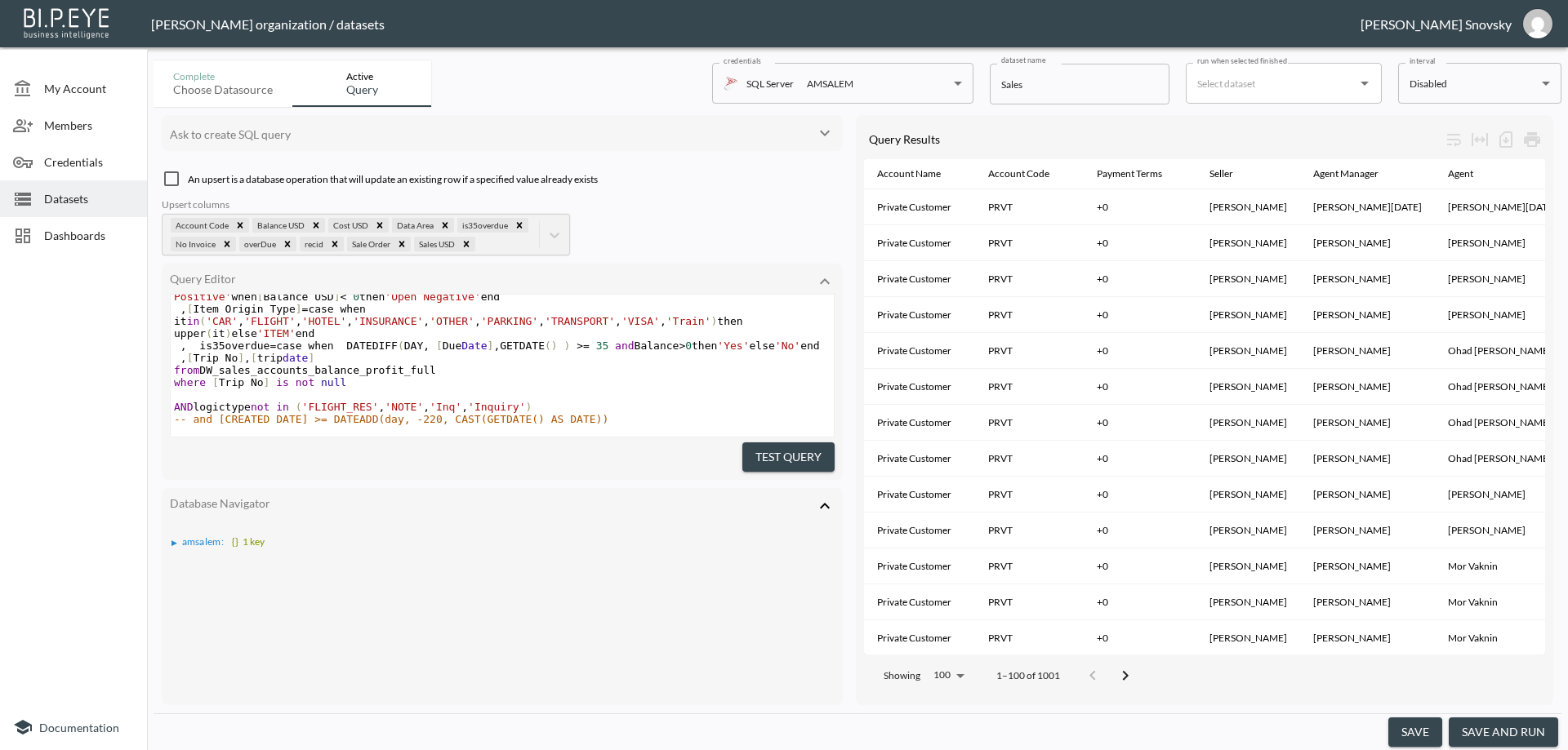
click at [1491, 733] on button "save and run" at bounding box center [1503, 732] width 109 height 30
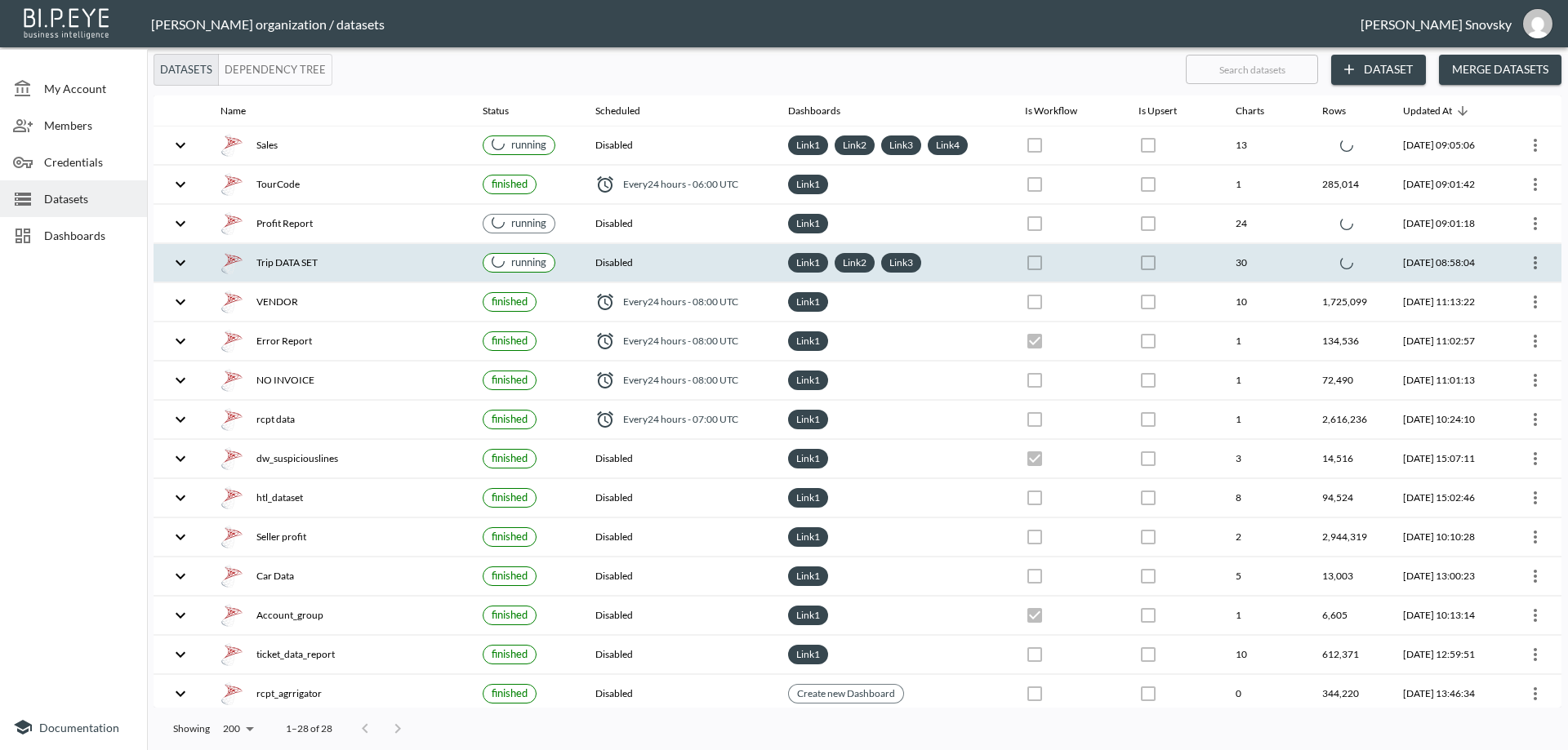
click at [638, 262] on th "Disabled" at bounding box center [678, 262] width 193 height 38
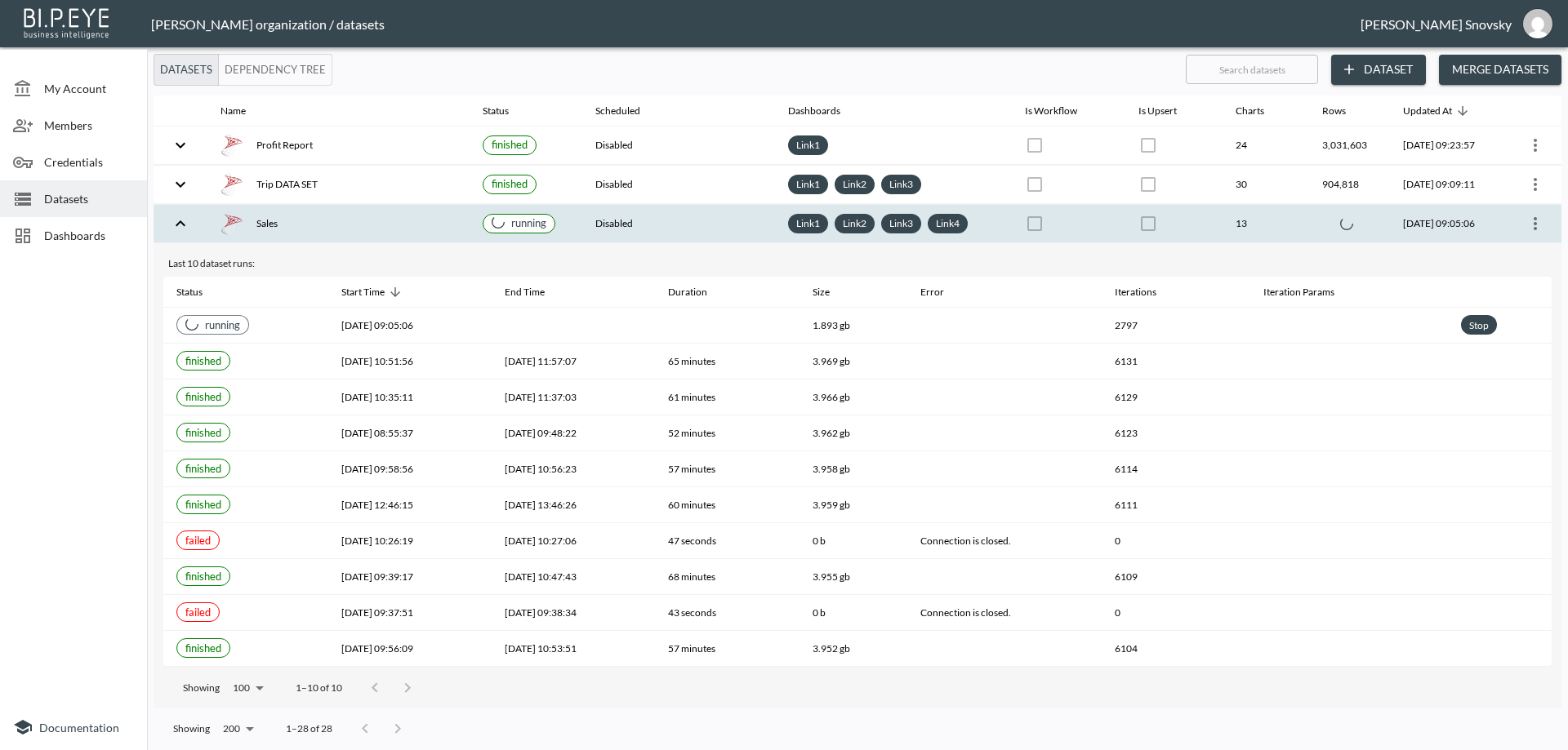
click at [426, 216] on div "Sales" at bounding box center [338, 224] width 236 height 23
